Goal: Task Accomplishment & Management: Manage account settings

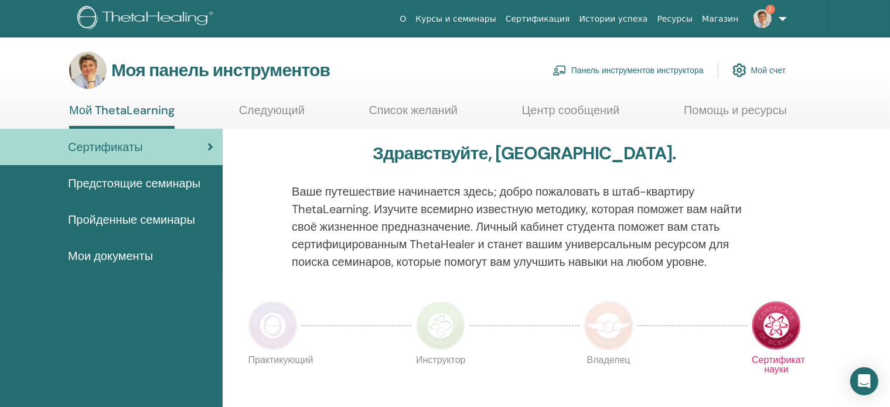
click at [615, 70] on font "Панель инструментов инструктора" at bounding box center [637, 71] width 132 height 11
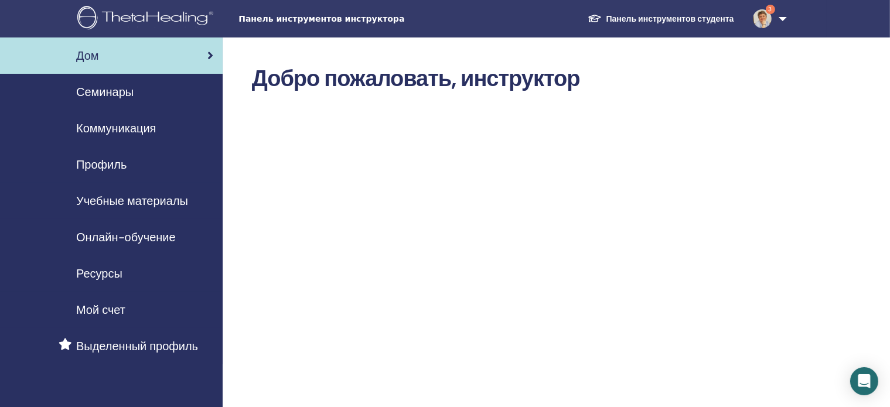
click at [113, 90] on font "Семинары" at bounding box center [104, 91] width 57 height 15
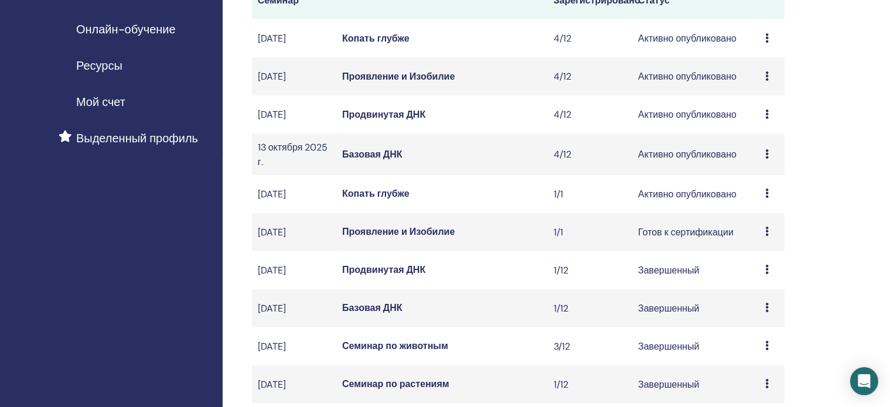
scroll to position [231, 0]
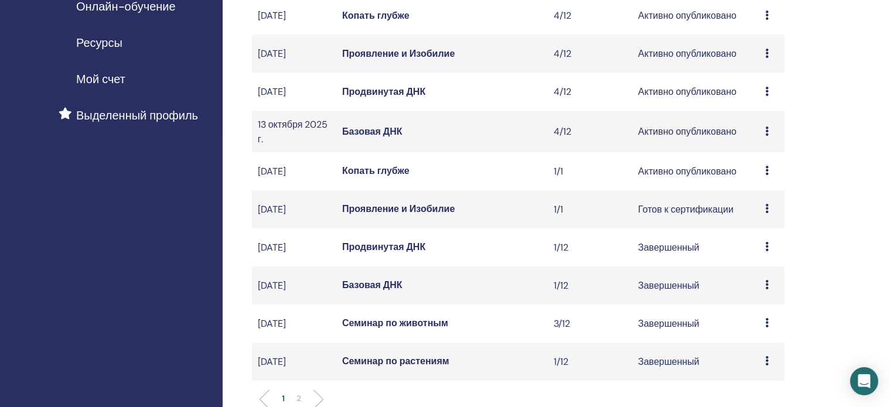
click at [394, 177] on font "Копать глубже" at bounding box center [375, 171] width 67 height 12
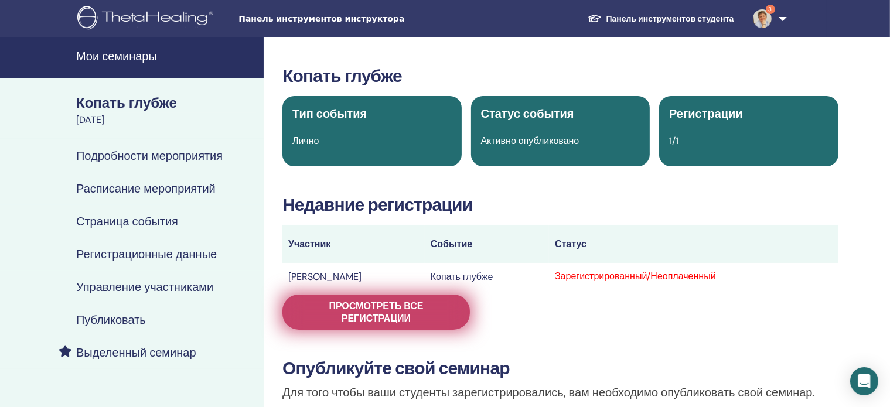
click at [445, 299] on link "Просмотреть все регистрации" at bounding box center [377, 312] width 188 height 35
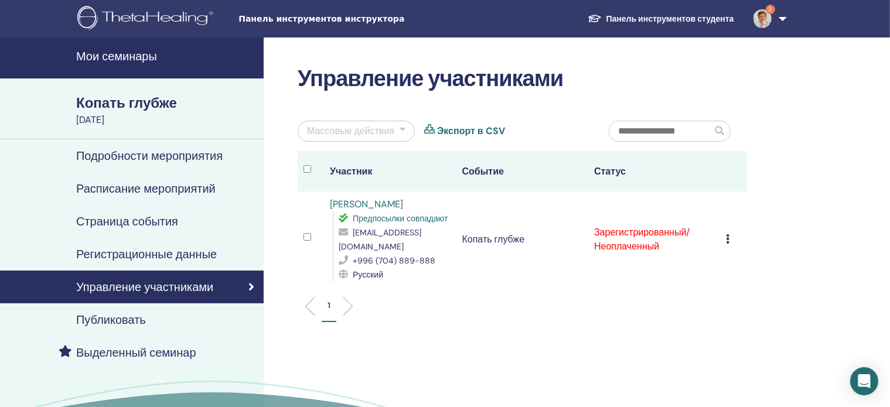
click at [731, 234] on div "Отменить регистрацию Не проводить автоматическую сертификацию Отметить как опла…" at bounding box center [734, 240] width 15 height 14
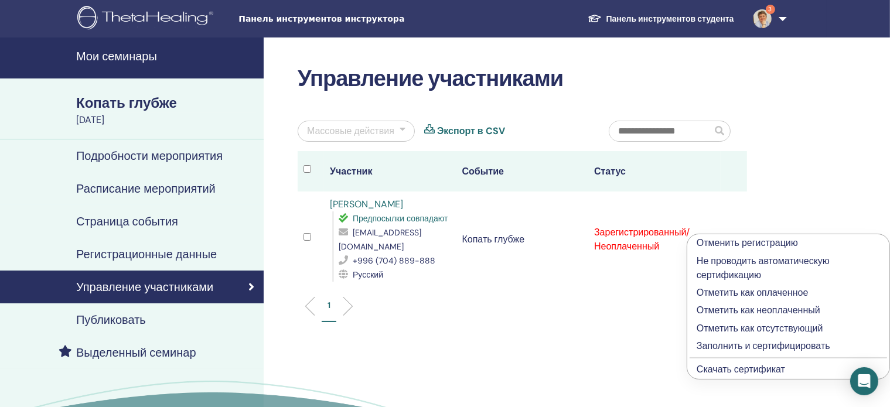
click at [717, 346] on font "Заполнить и сертифицировать" at bounding box center [764, 346] width 134 height 12
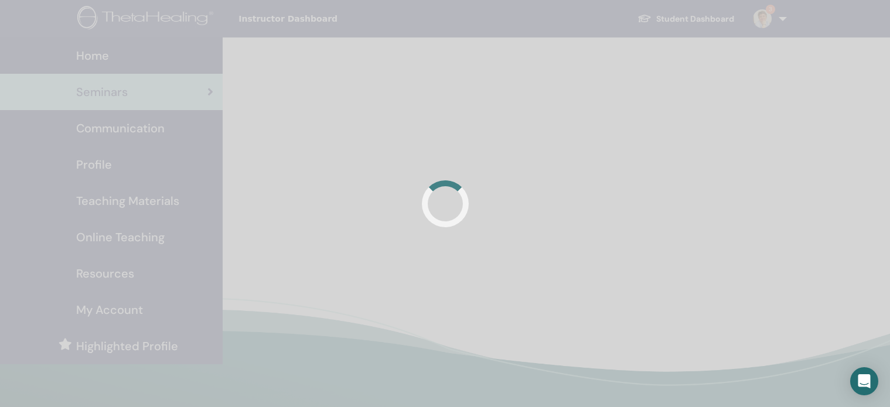
scroll to position [231, 0]
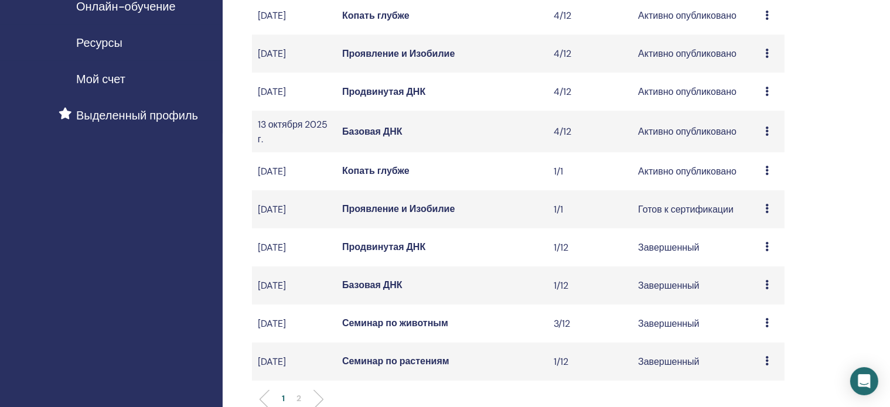
click at [420, 215] on font "Проявление и Изобилие" at bounding box center [398, 209] width 113 height 12
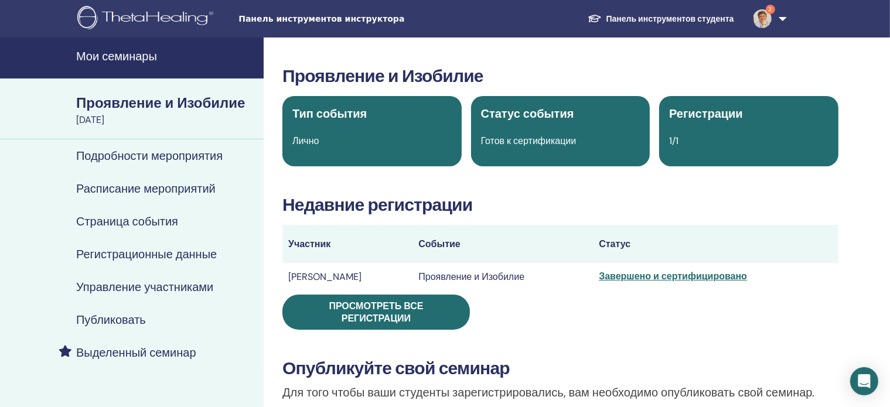
click at [765, 19] on img at bounding box center [762, 18] width 19 height 19
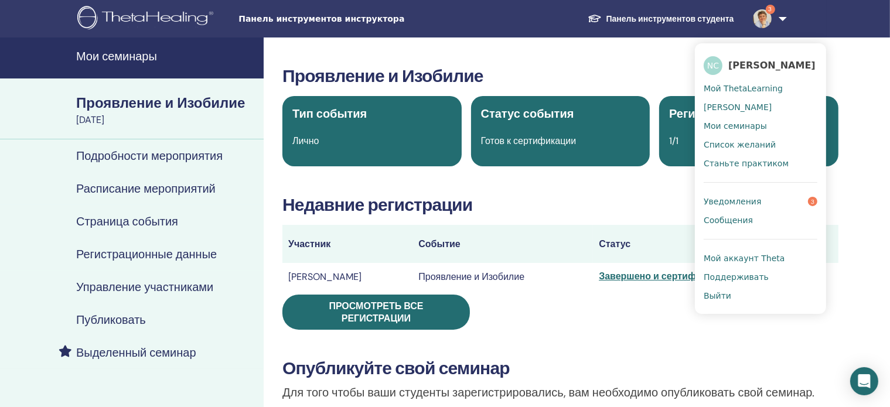
click at [713, 201] on font "Уведомления" at bounding box center [732, 201] width 57 height 9
